Goal: Information Seeking & Learning: Learn about a topic

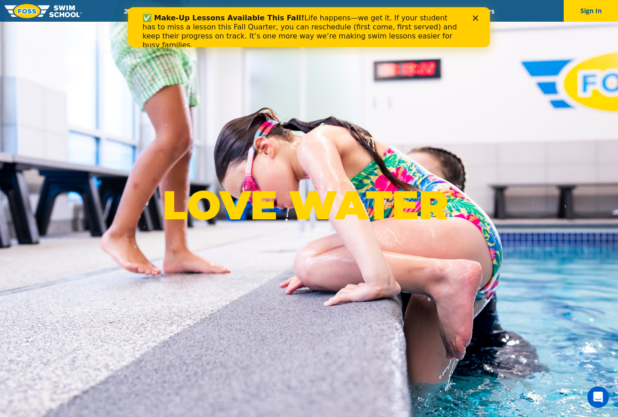
click at [474, 69] on div "LOVE WATER ®" at bounding box center [309, 208] width 618 height 417
click at [474, 20] on polygon "Close" at bounding box center [475, 17] width 5 height 5
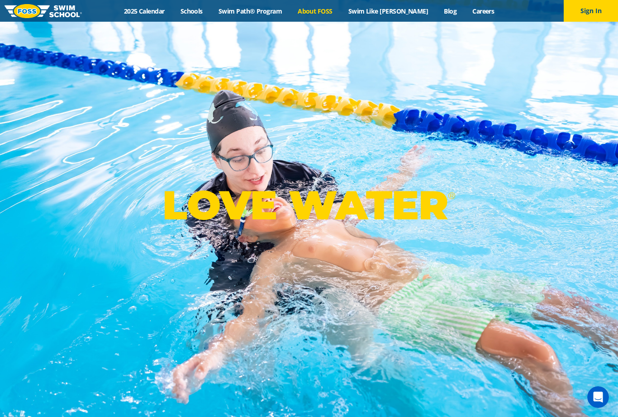
click at [340, 12] on link "About FOSS" at bounding box center [315, 11] width 51 height 9
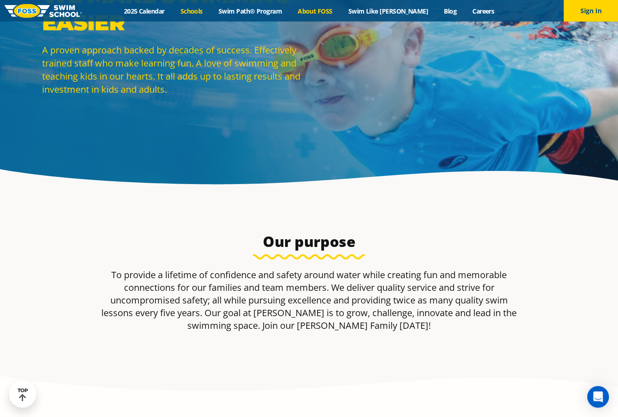
scroll to position [100, 0]
click at [384, 12] on link "Swim Like [PERSON_NAME]" at bounding box center [388, 11] width 96 height 9
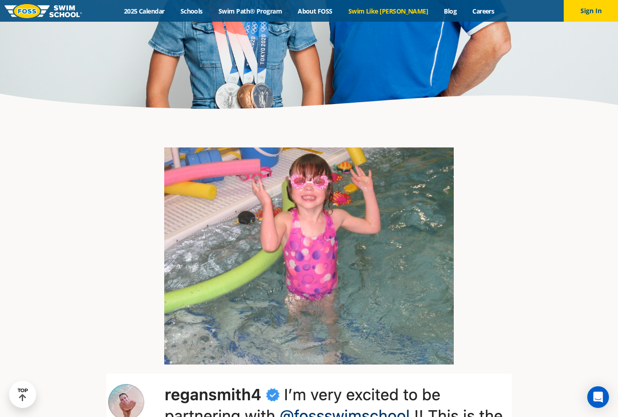
scroll to position [1164, 0]
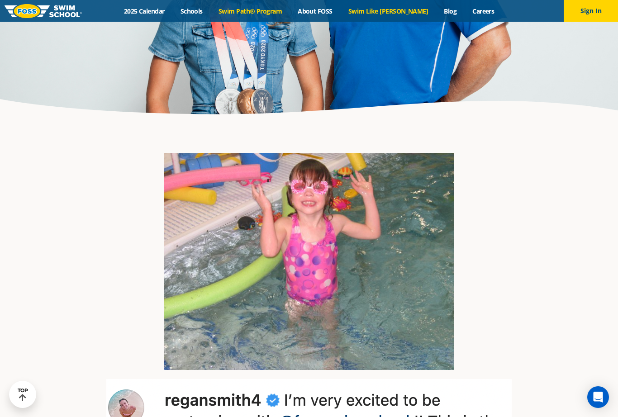
click at [274, 11] on link "Swim Path® Program" at bounding box center [250, 11] width 79 height 9
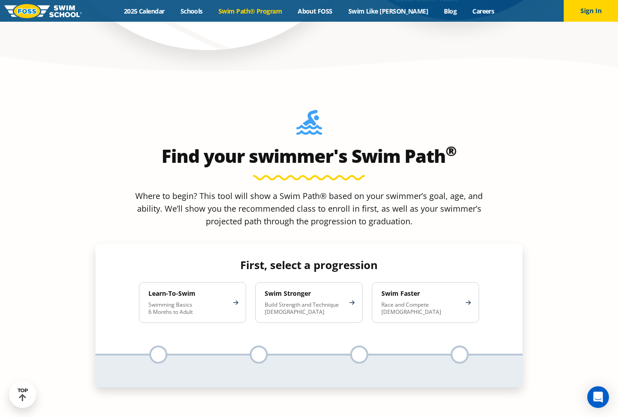
scroll to position [797, 0]
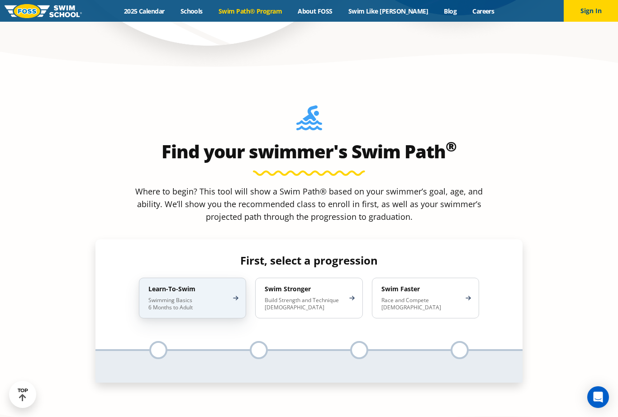
click at [190, 297] on p "Swimming Basics 6 Months to Adult" at bounding box center [187, 304] width 79 height 14
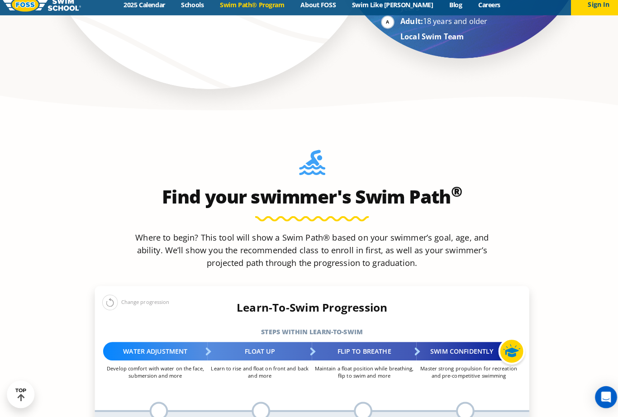
scroll to position [749, 0]
